Goal: Check status: Check status

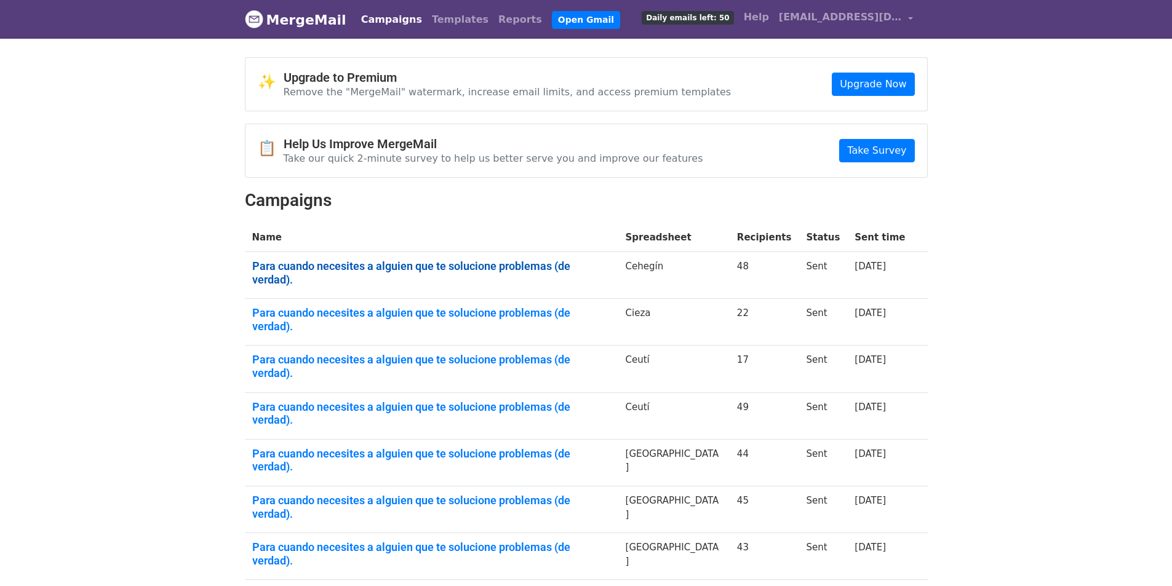
click at [485, 267] on link "Para cuando necesites a alguien que te solucione problemas (de verdad)." at bounding box center [431, 273] width 359 height 26
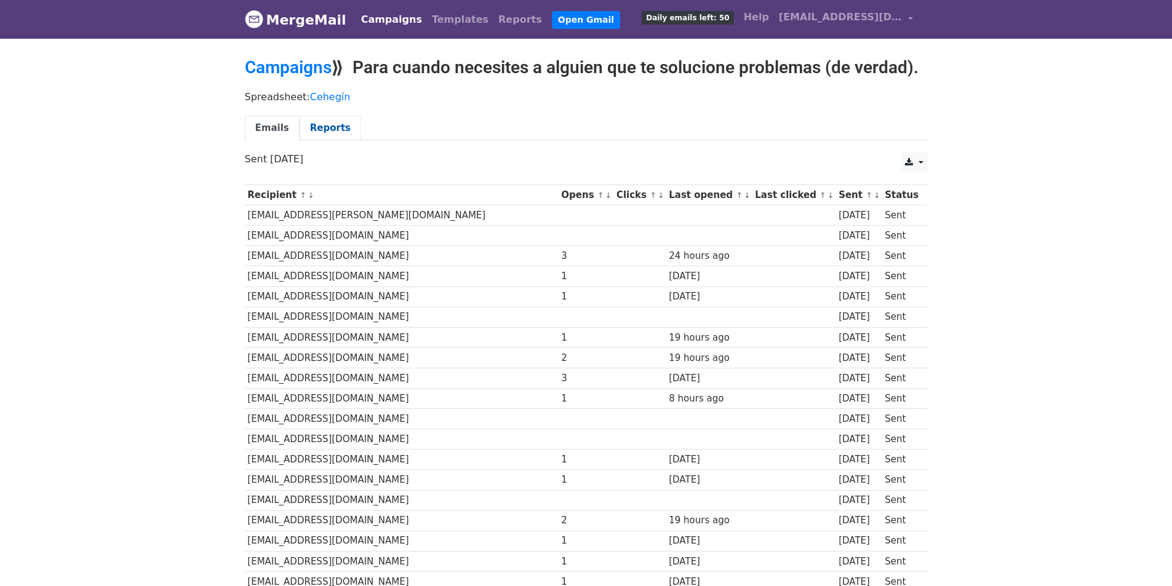
click at [317, 119] on link "Reports" at bounding box center [331, 128] width 62 height 25
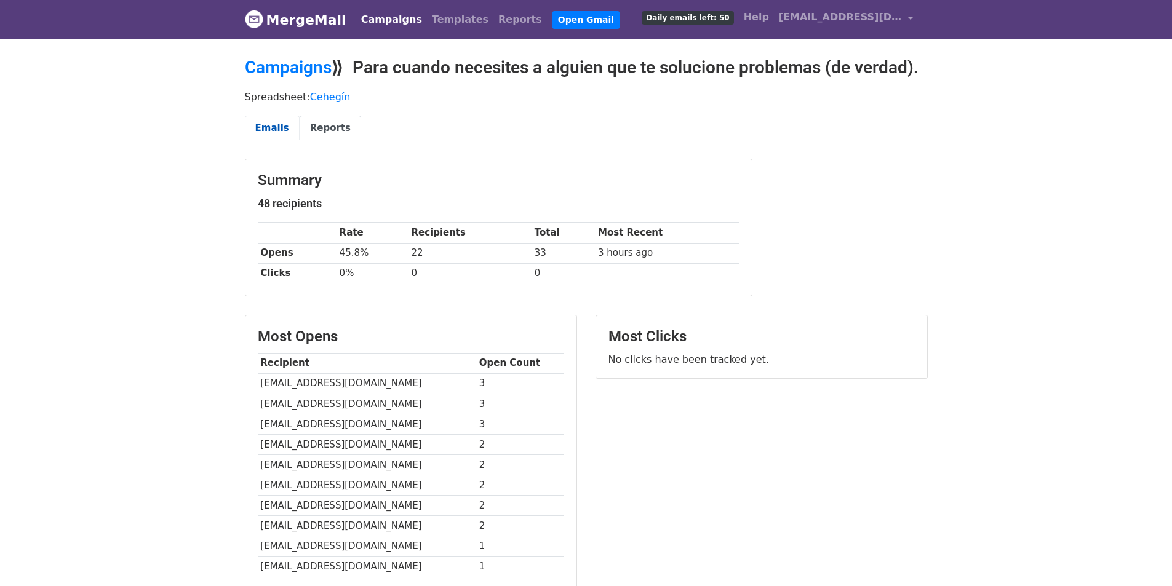
click at [256, 127] on link "Emails" at bounding box center [272, 128] width 55 height 25
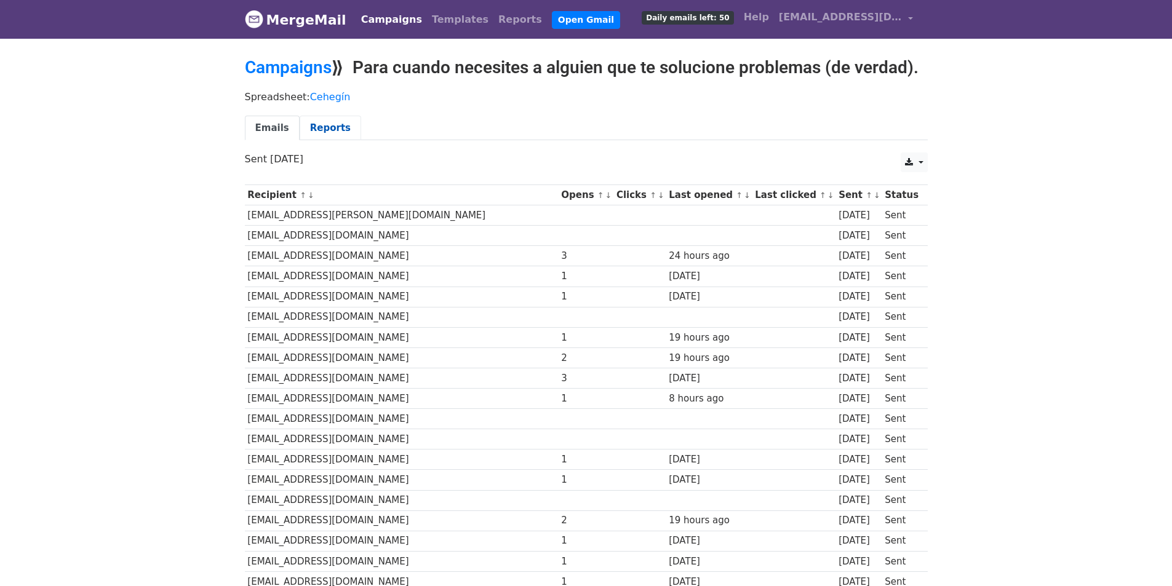
click at [314, 127] on link "Reports" at bounding box center [331, 128] width 62 height 25
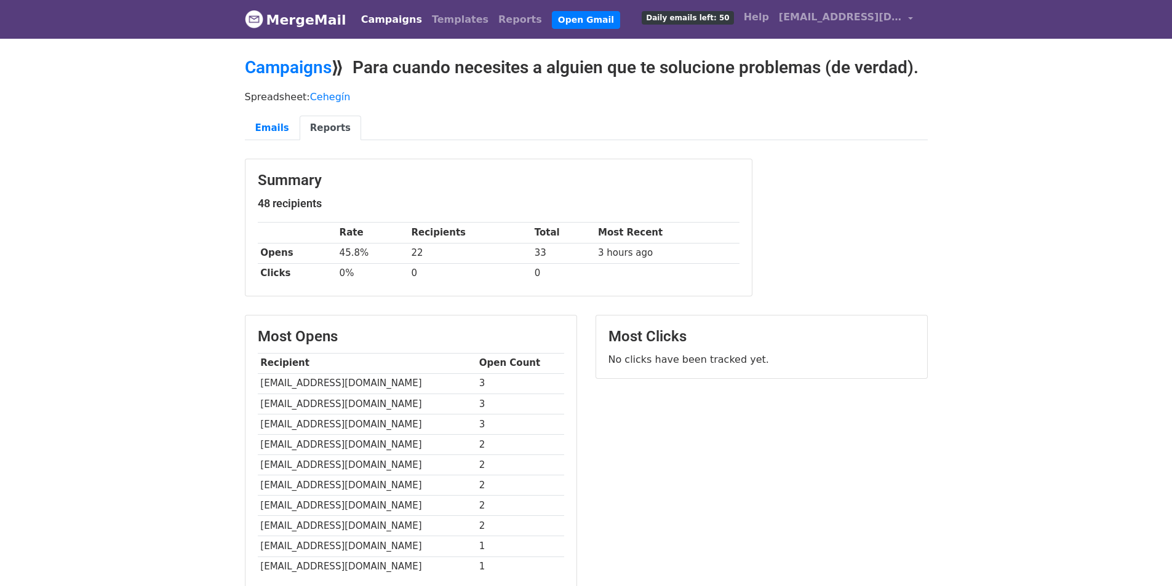
scroll to position [62, 0]
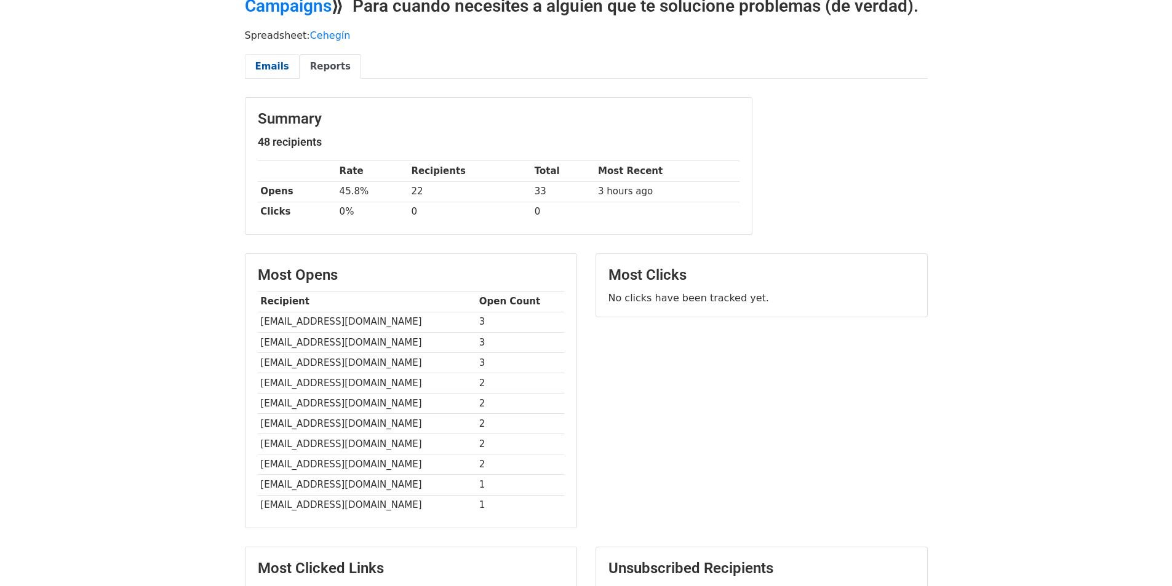
click at [277, 66] on link "Emails" at bounding box center [272, 66] width 55 height 25
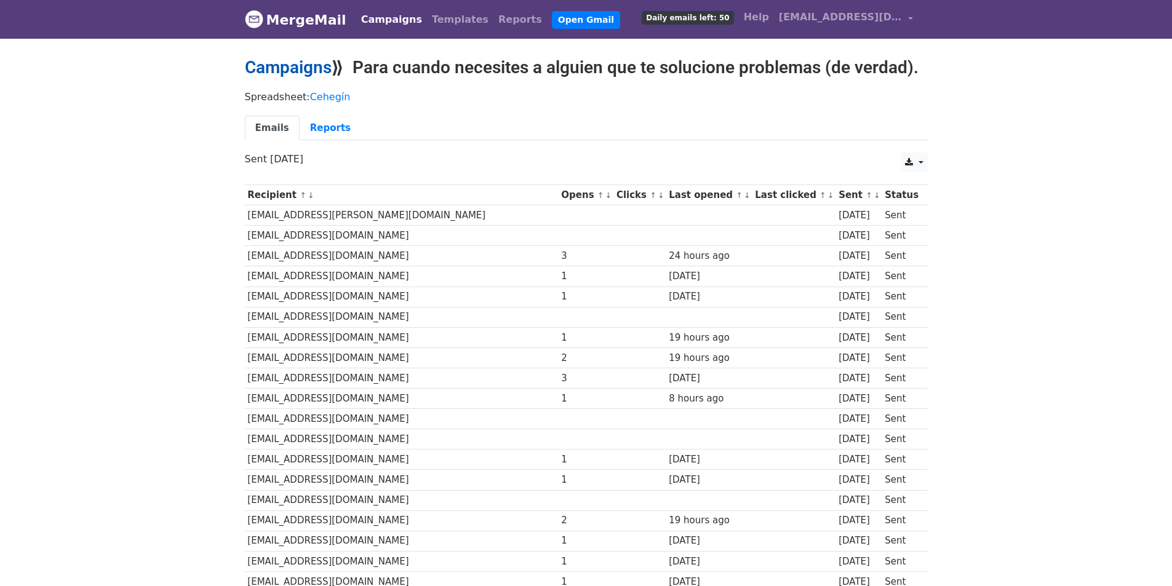
click at [288, 74] on link "Campaigns" at bounding box center [288, 67] width 87 height 20
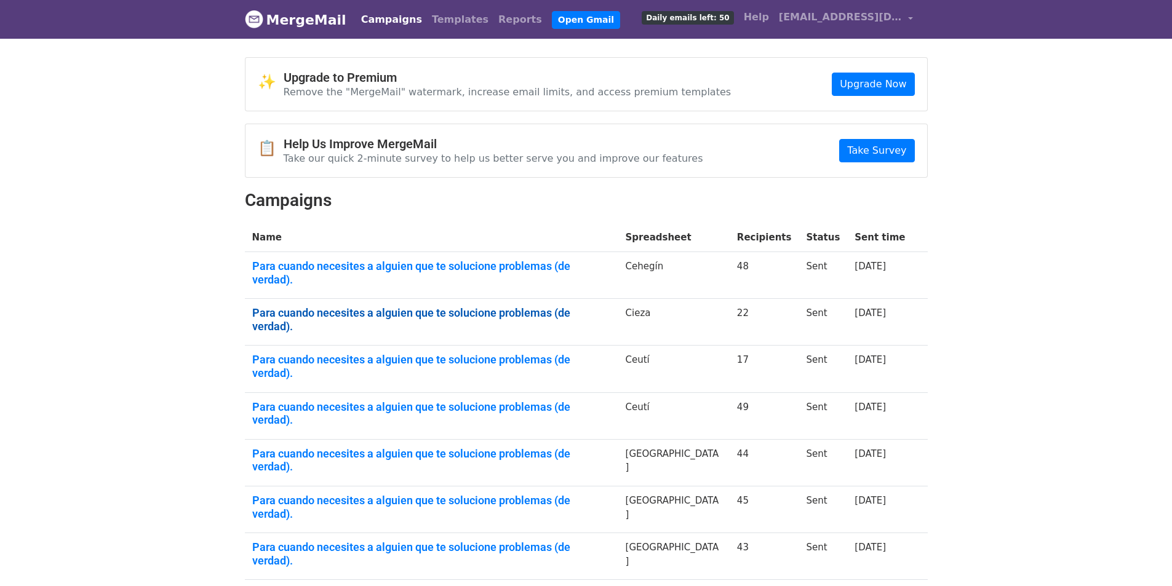
click at [522, 306] on link "Para cuando necesites a alguien que te solucione problemas (de verdad)." at bounding box center [431, 319] width 359 height 26
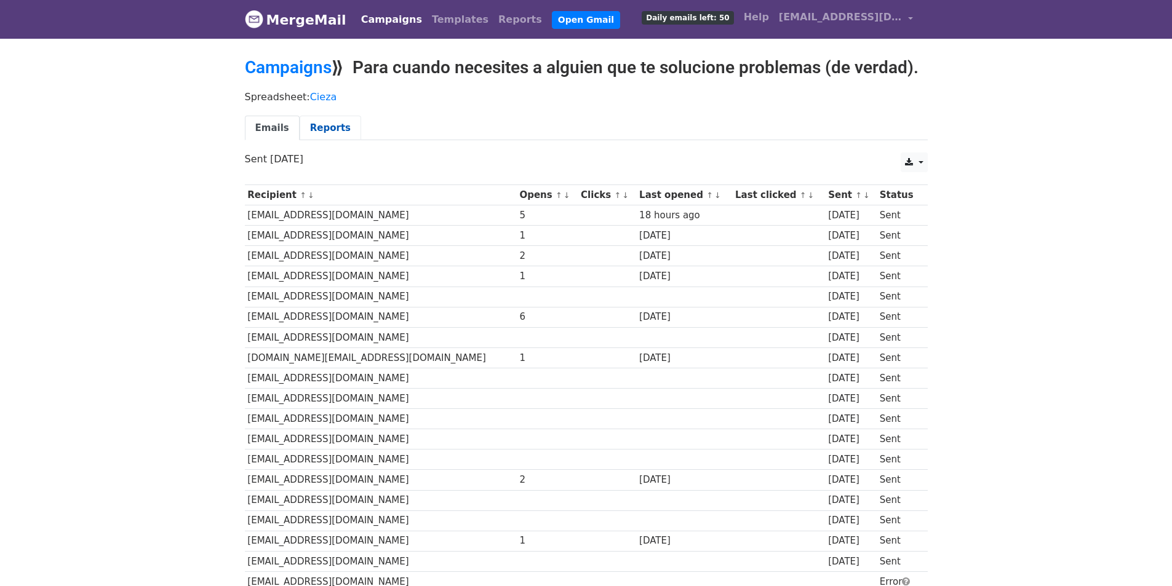
click at [320, 124] on link "Reports" at bounding box center [331, 128] width 62 height 25
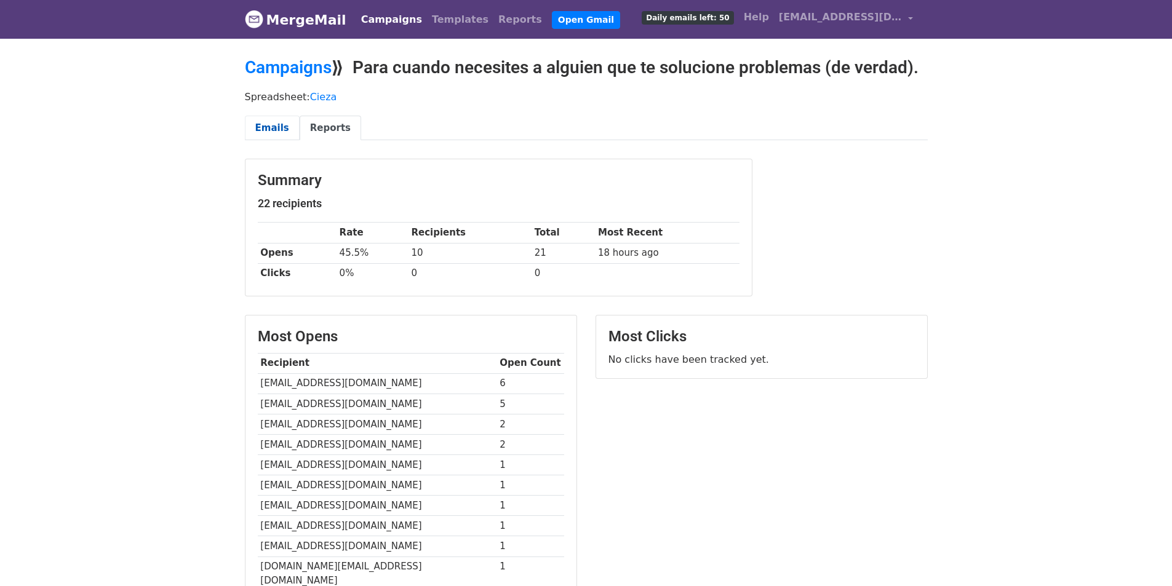
click at [276, 129] on link "Emails" at bounding box center [272, 128] width 55 height 25
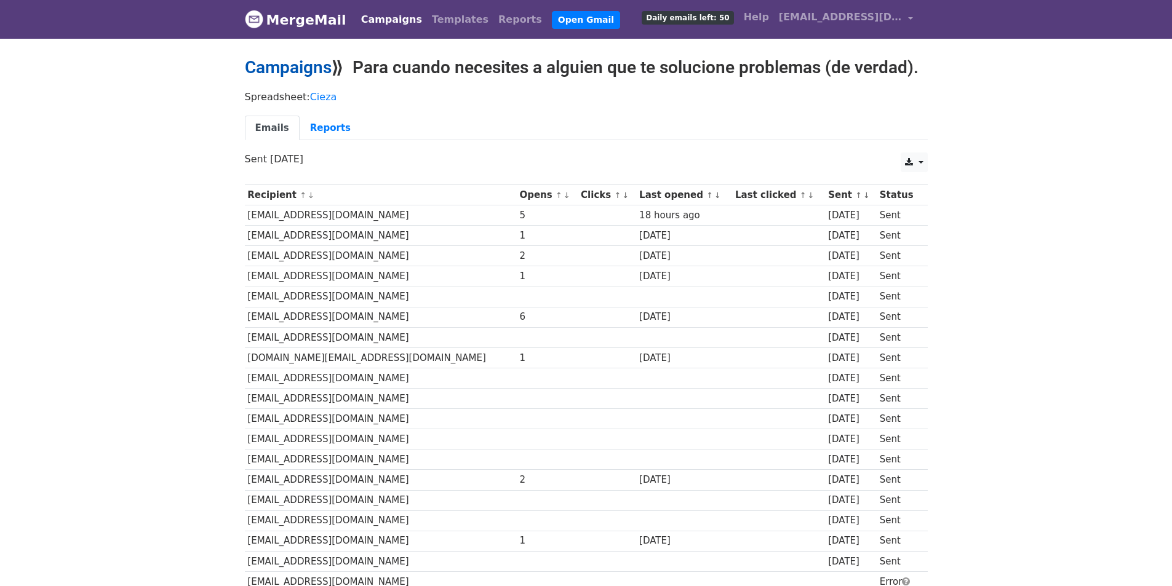
click at [291, 70] on link "Campaigns" at bounding box center [288, 67] width 87 height 20
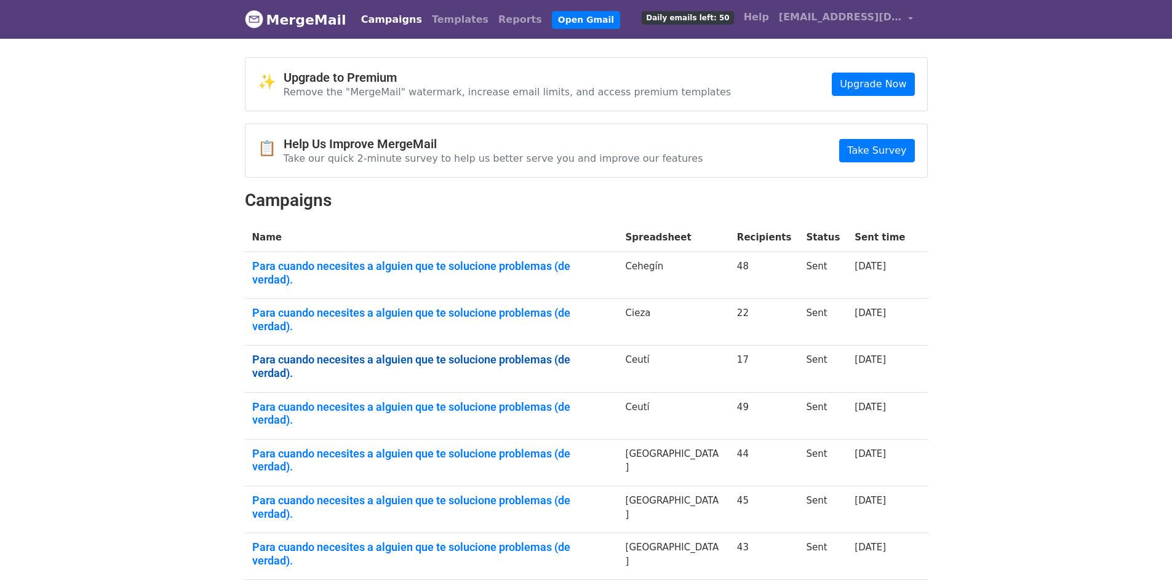
click at [371, 353] on link "Para cuando necesites a alguien que te solucione problemas (de verdad)." at bounding box center [431, 366] width 359 height 26
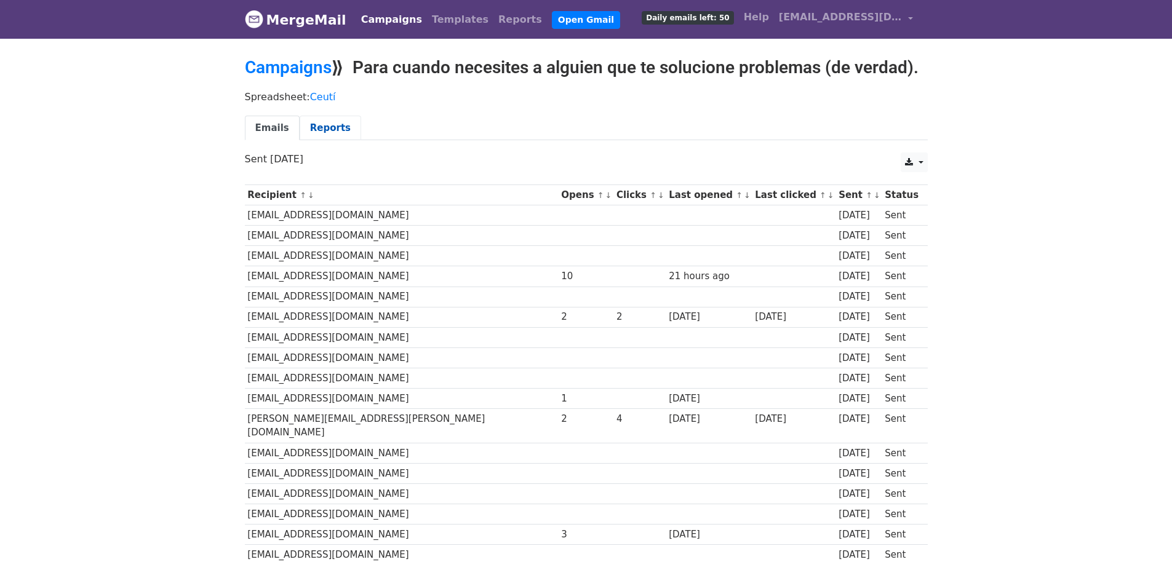
click at [303, 124] on link "Reports" at bounding box center [331, 128] width 62 height 25
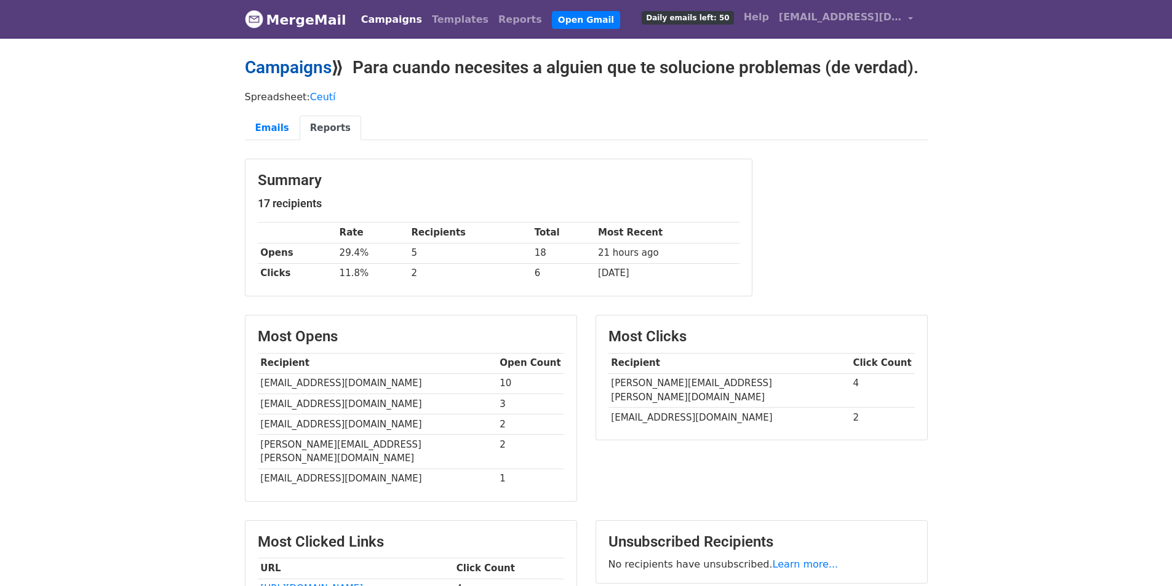
click at [317, 64] on link "Campaigns" at bounding box center [288, 67] width 87 height 20
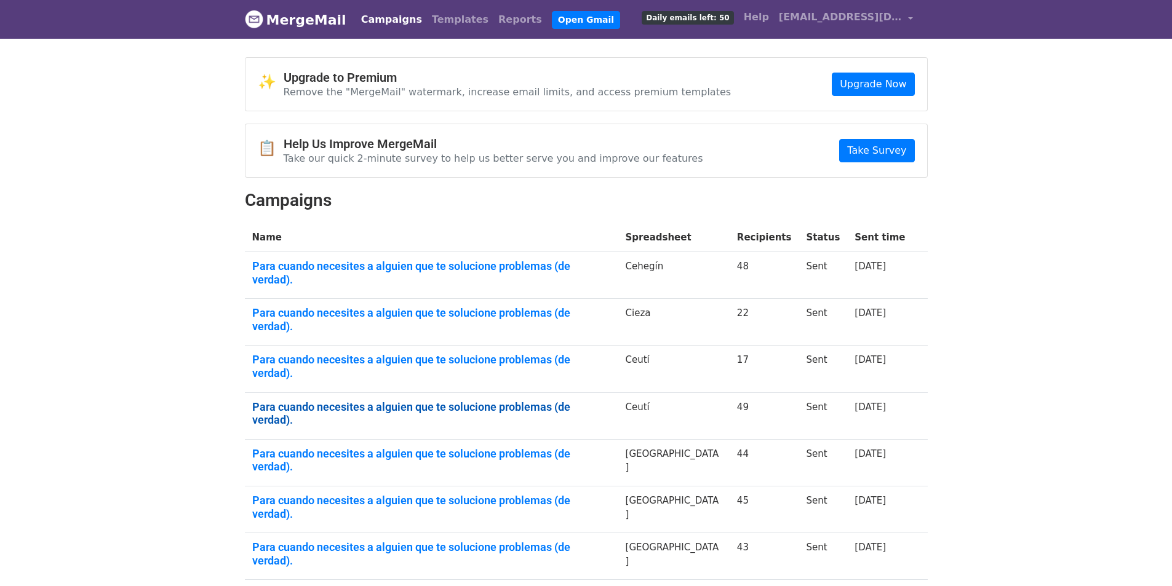
click at [392, 400] on link "Para cuando necesites a alguien que te solucione problemas (de verdad)." at bounding box center [431, 413] width 359 height 26
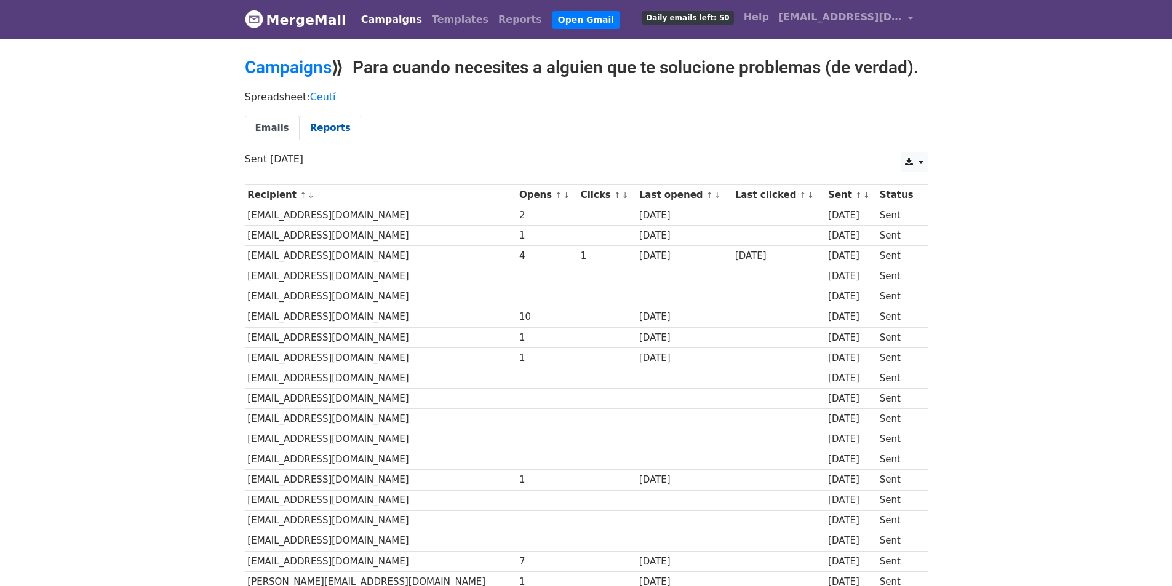
click at [312, 129] on link "Reports" at bounding box center [331, 128] width 62 height 25
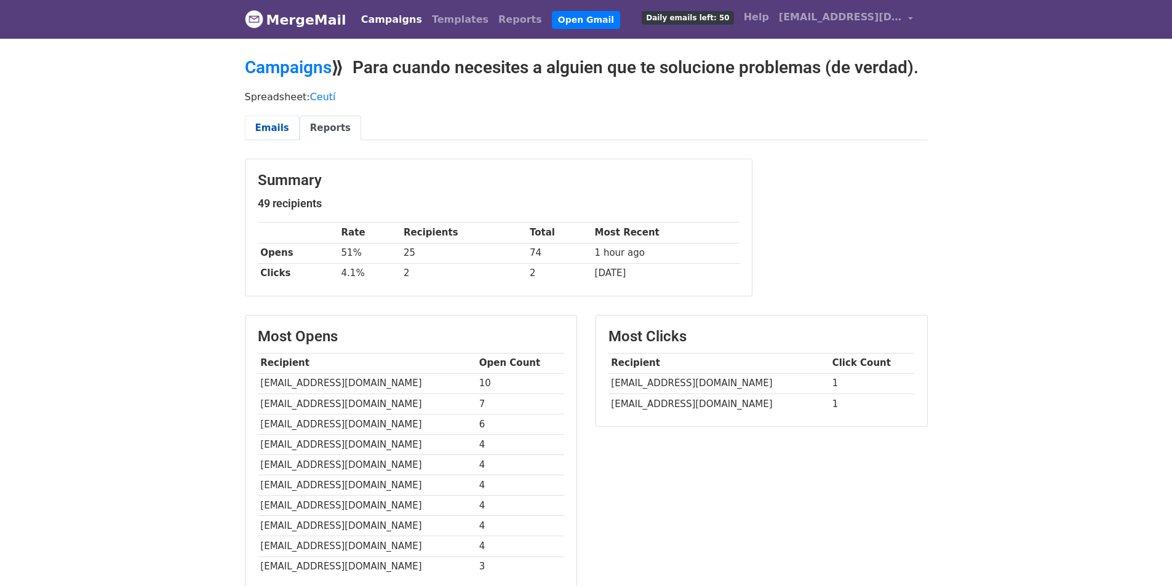
click at [260, 119] on link "Emails" at bounding box center [272, 128] width 55 height 25
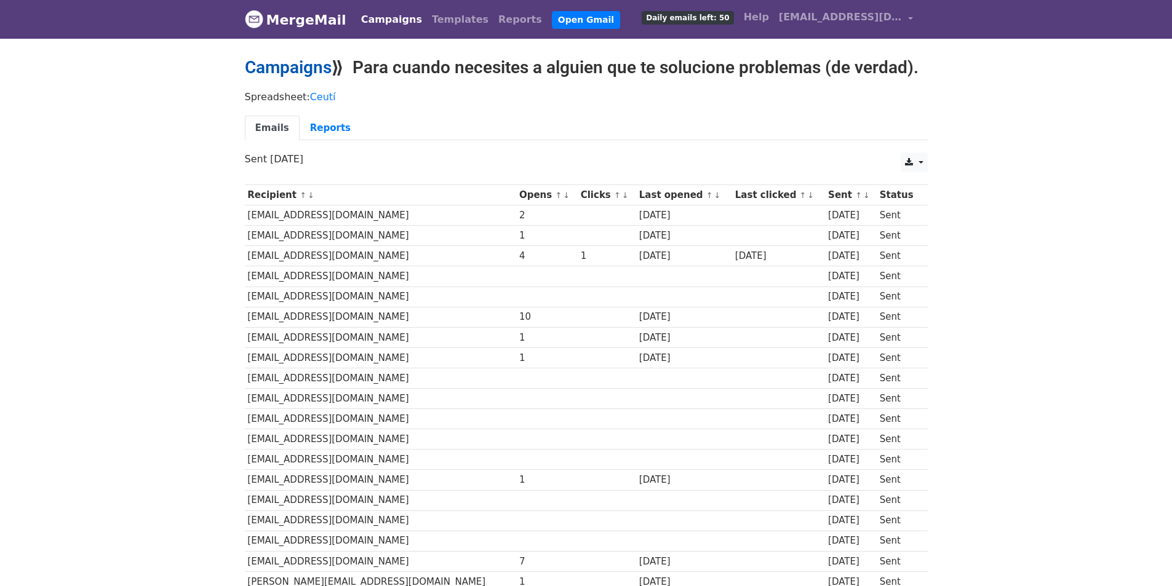
click at [271, 65] on link "Campaigns" at bounding box center [288, 67] width 87 height 20
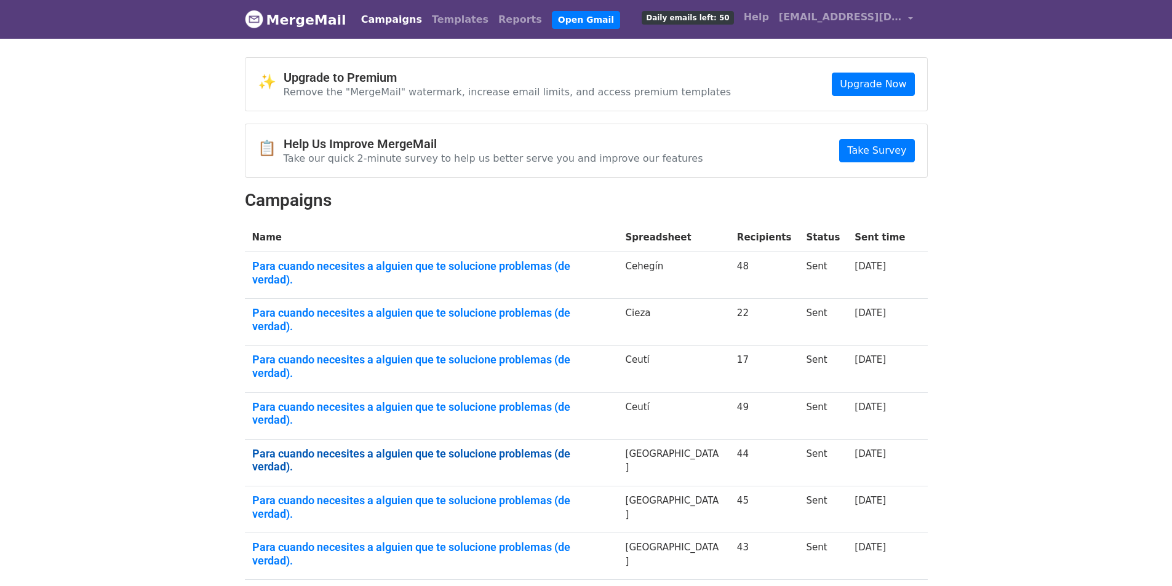
click at [577, 447] on link "Para cuando necesites a alguien que te solucione problemas (de verdad)." at bounding box center [431, 460] width 359 height 26
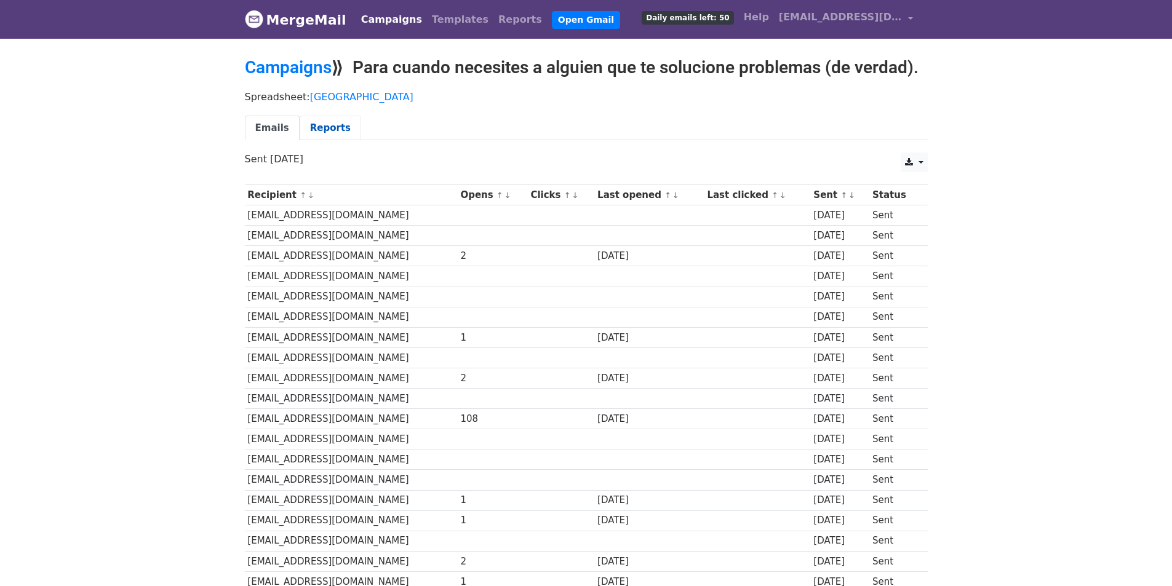
click at [318, 122] on link "Reports" at bounding box center [331, 128] width 62 height 25
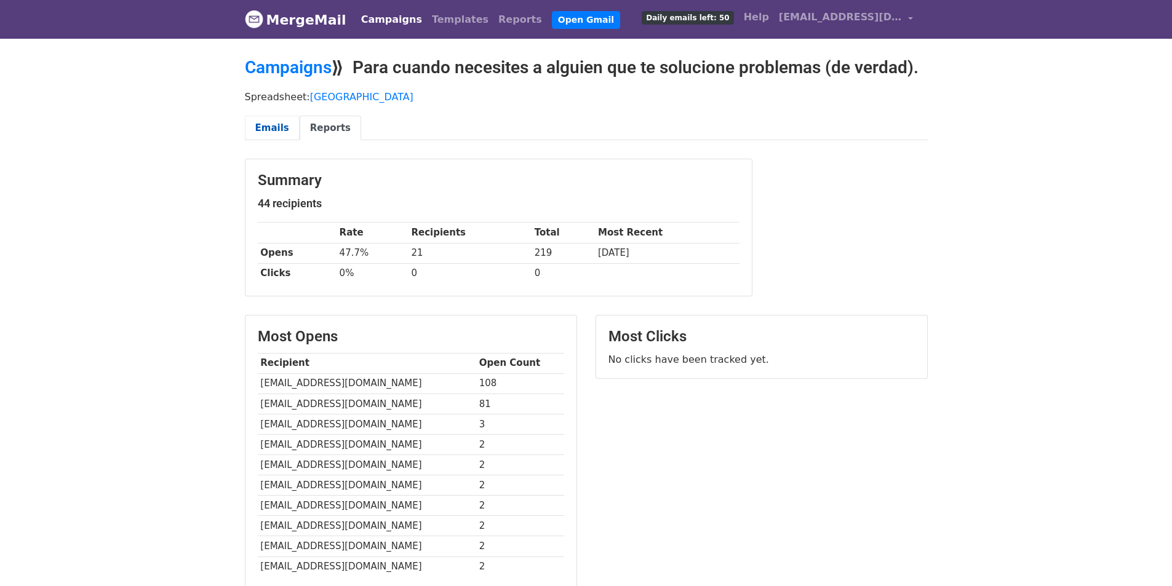
click at [283, 130] on link "Emails" at bounding box center [272, 128] width 55 height 25
